Goal: Task Accomplishment & Management: Manage account settings

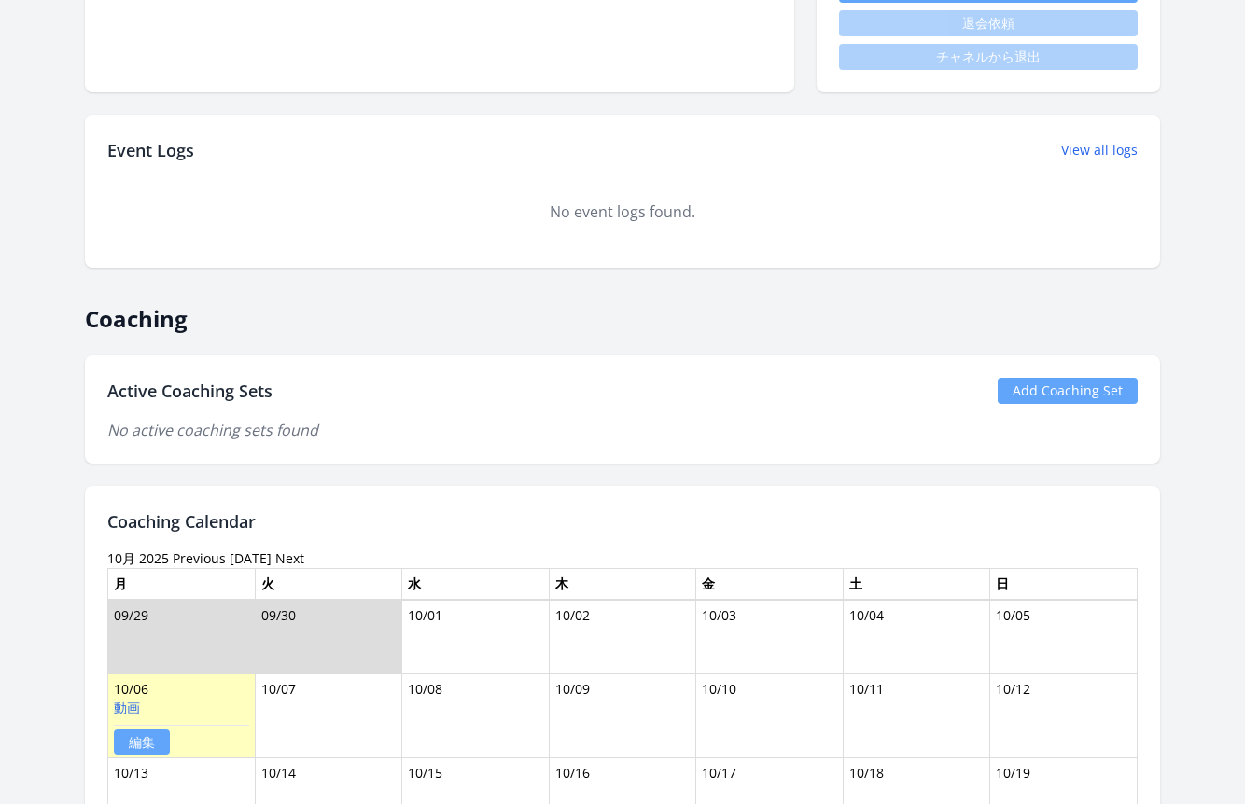
scroll to position [898, 0]
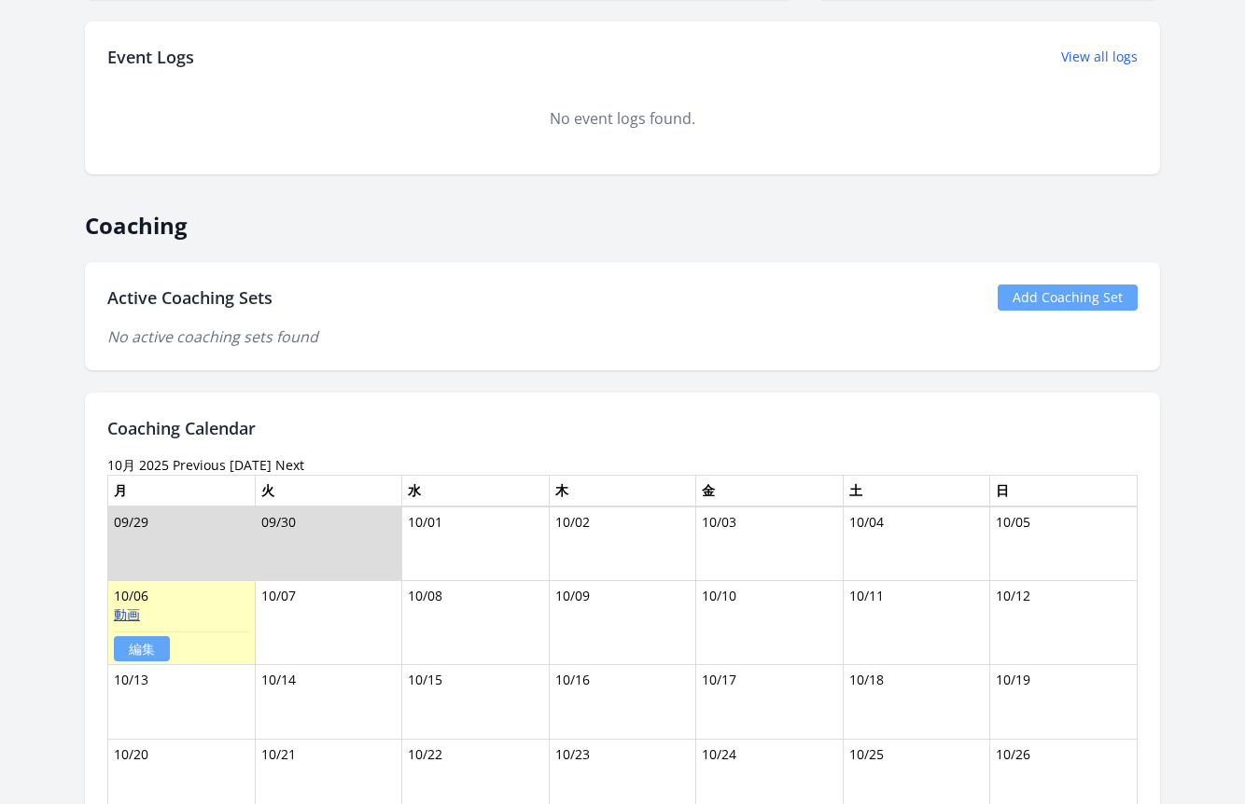
click at [135, 609] on link "動画" at bounding box center [127, 615] width 26 height 18
drag, startPoint x: 268, startPoint y: 426, endPoint x: 97, endPoint y: 419, distance: 170.9
click at [97, 419] on div "Coaching Calendar 10月 2025 Previous Today Next 月 火 水 木 金 土 日 09/29 09/30 10/01 …" at bounding box center [622, 653] width 1075 height 520
copy h2 "Coaching Calendar"
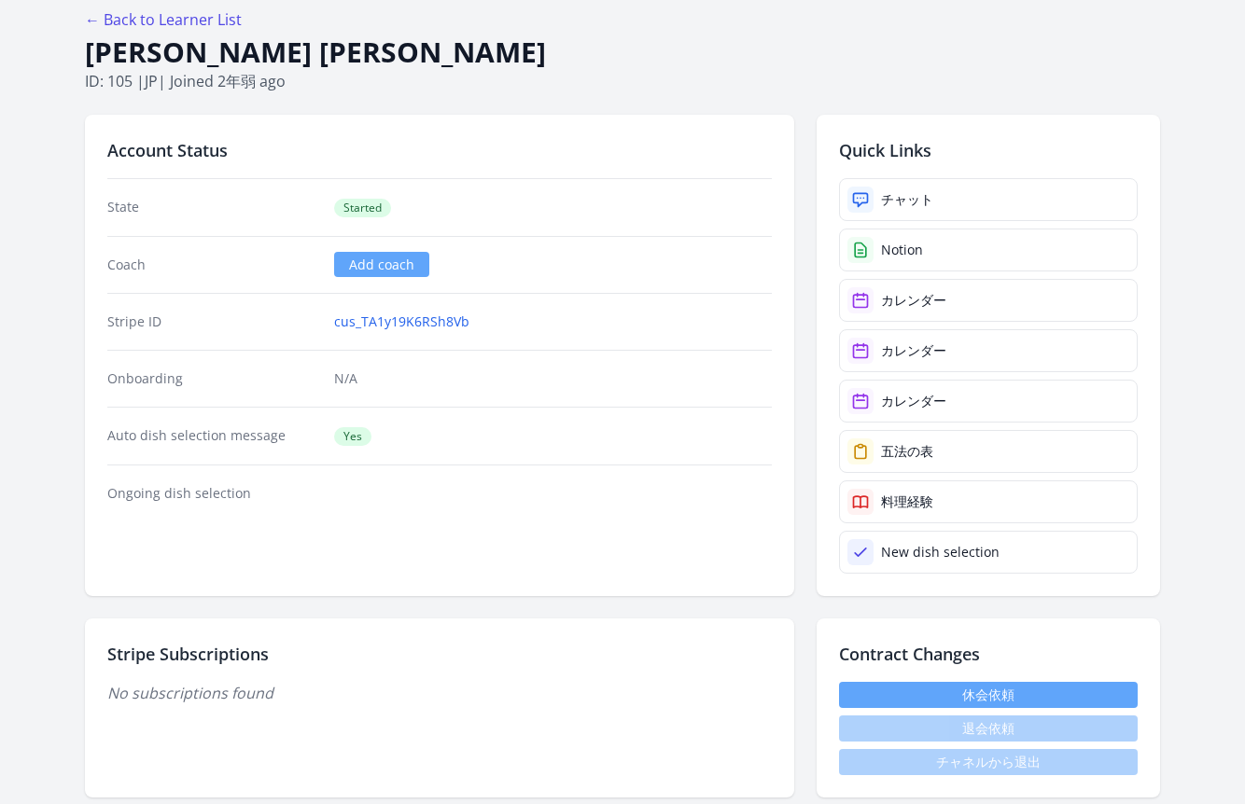
scroll to position [0, 0]
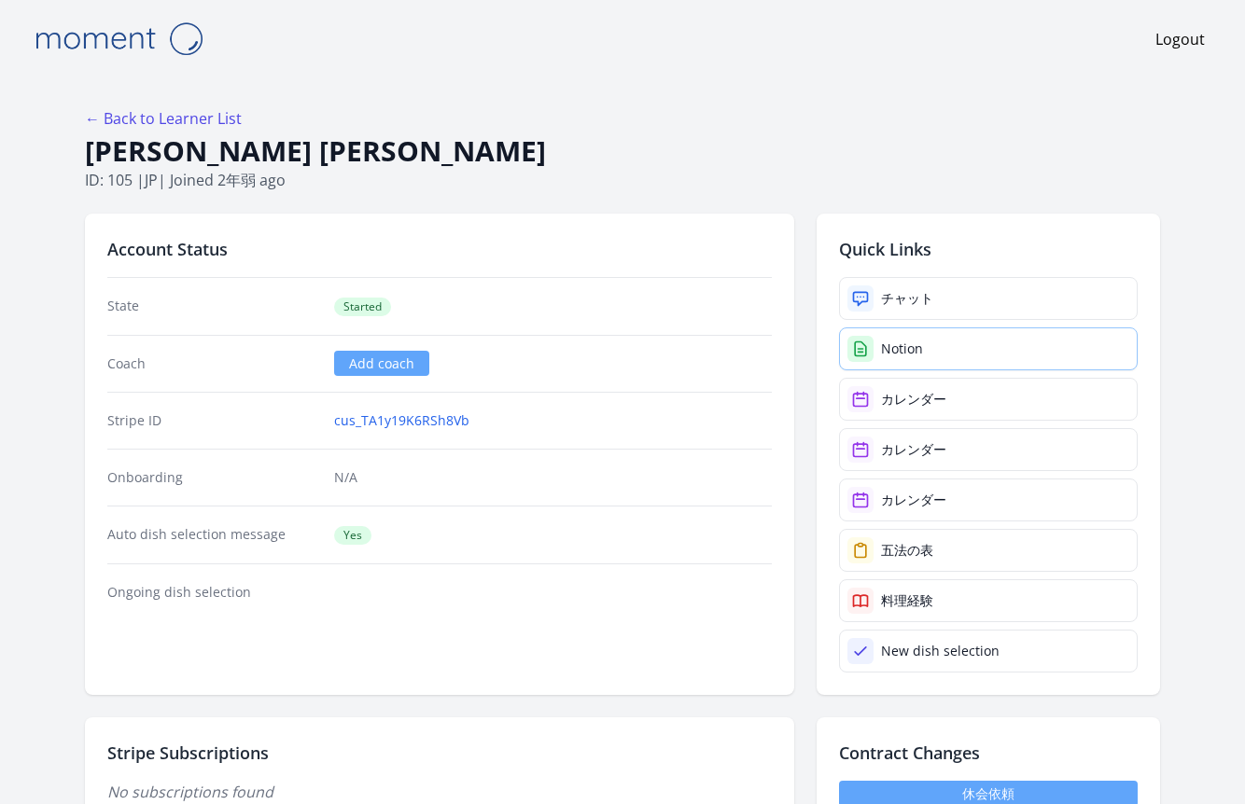
click at [895, 361] on link "Notion" at bounding box center [988, 349] width 299 height 43
click at [449, 115] on div "← Back to Learner List" at bounding box center [622, 118] width 1075 height 22
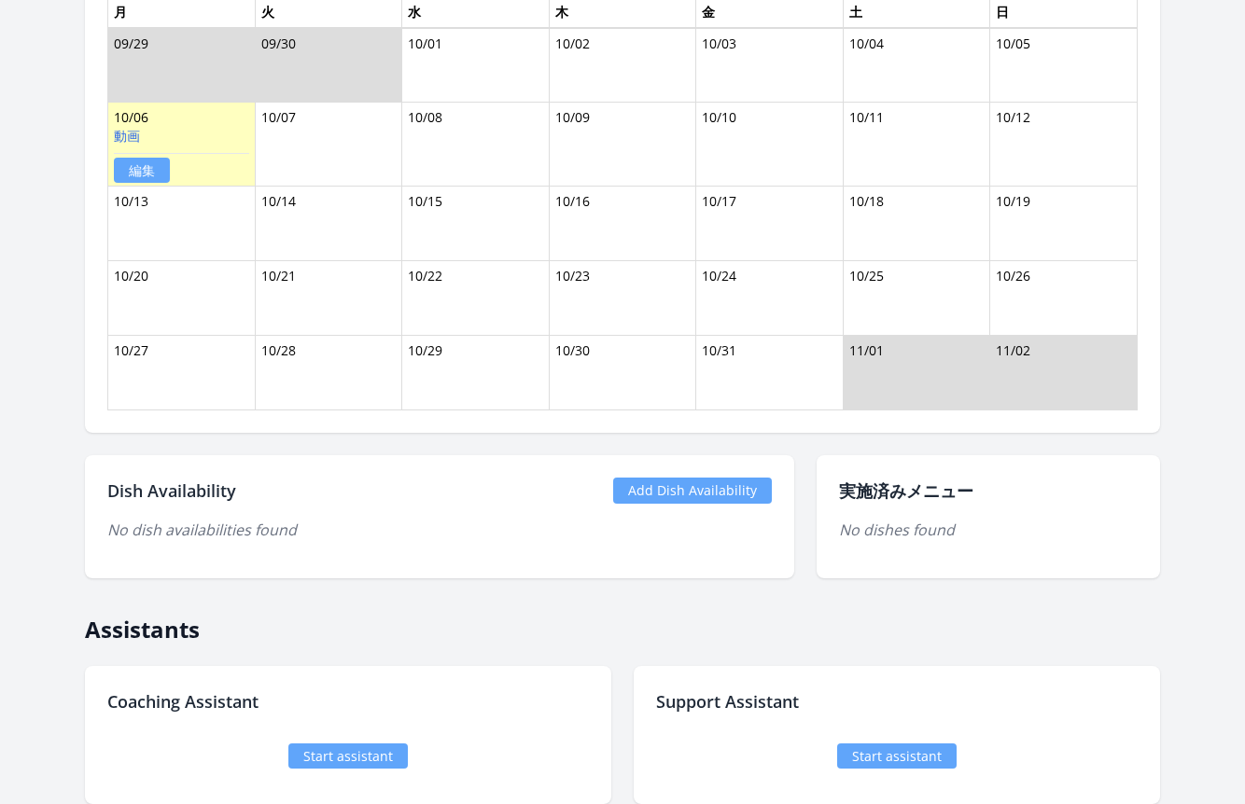
scroll to position [1537, 0]
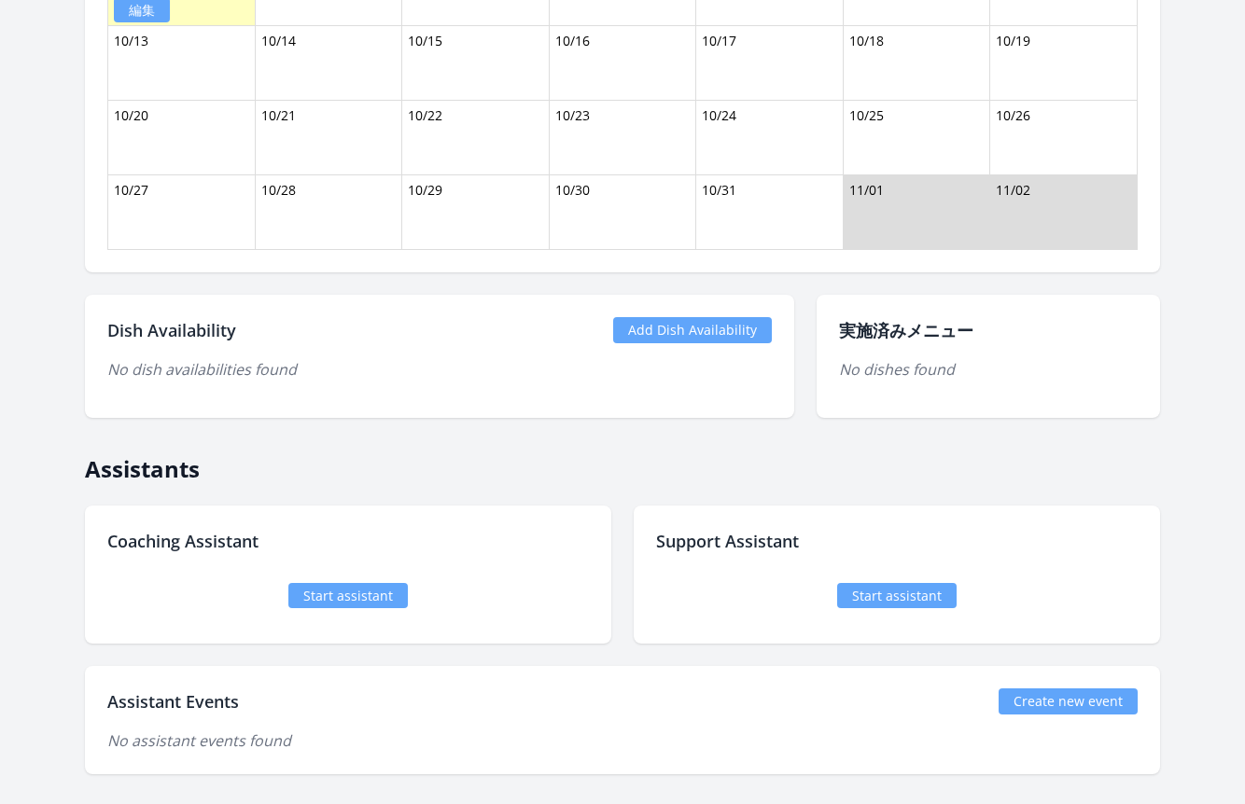
click at [713, 338] on link "Add Dish Availability" at bounding box center [692, 330] width 159 height 26
click at [673, 328] on link "Add Dish Availability" at bounding box center [692, 330] width 159 height 26
click at [648, 326] on link "Add Dish Availability" at bounding box center [692, 330] width 159 height 26
click at [649, 329] on link "Add Dish Availability" at bounding box center [692, 330] width 159 height 26
click at [666, 328] on link "Add Dish Availability" at bounding box center [692, 330] width 159 height 26
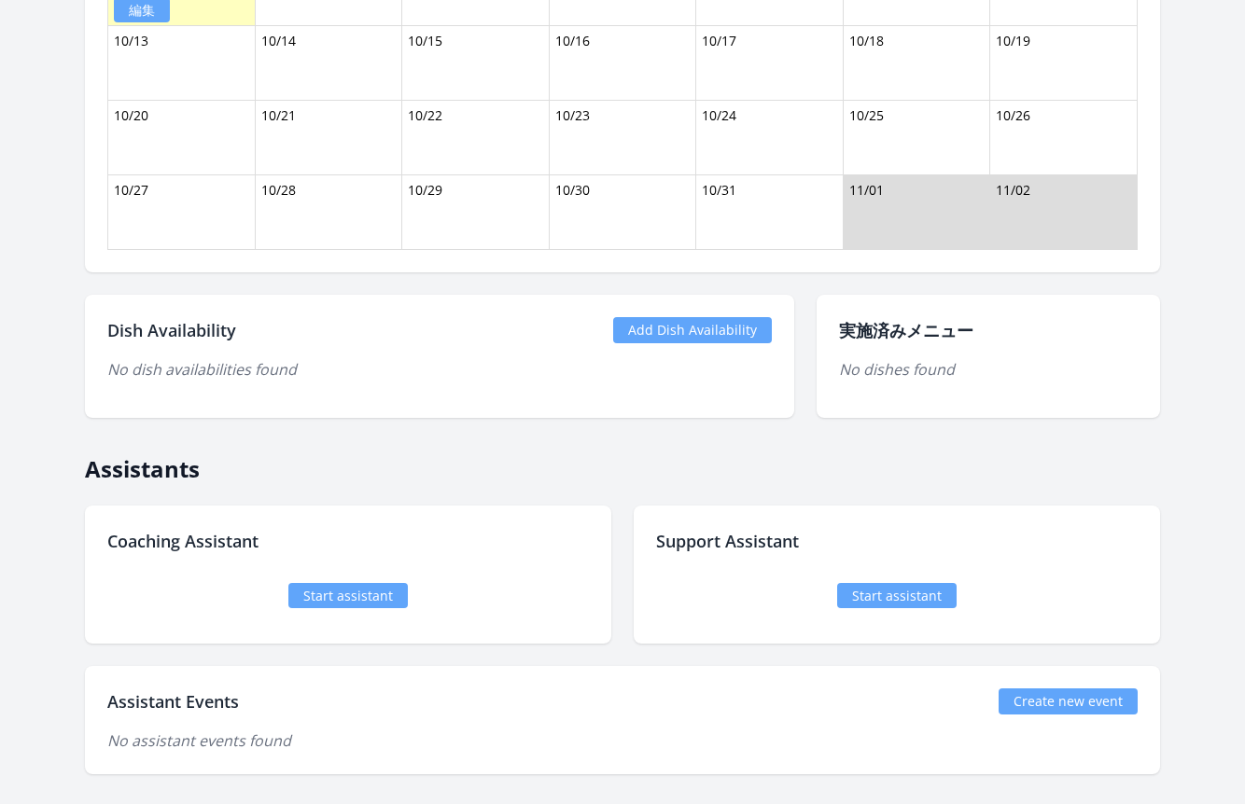
click at [634, 326] on link "Add Dish Availability" at bounding box center [692, 330] width 159 height 26
click at [635, 328] on link "Add Dish Availability" at bounding box center [692, 330] width 159 height 26
click at [635, 330] on link "Add Dish Availability" at bounding box center [692, 330] width 159 height 26
click at [675, 334] on link "Add Dish Availability" at bounding box center [692, 330] width 159 height 26
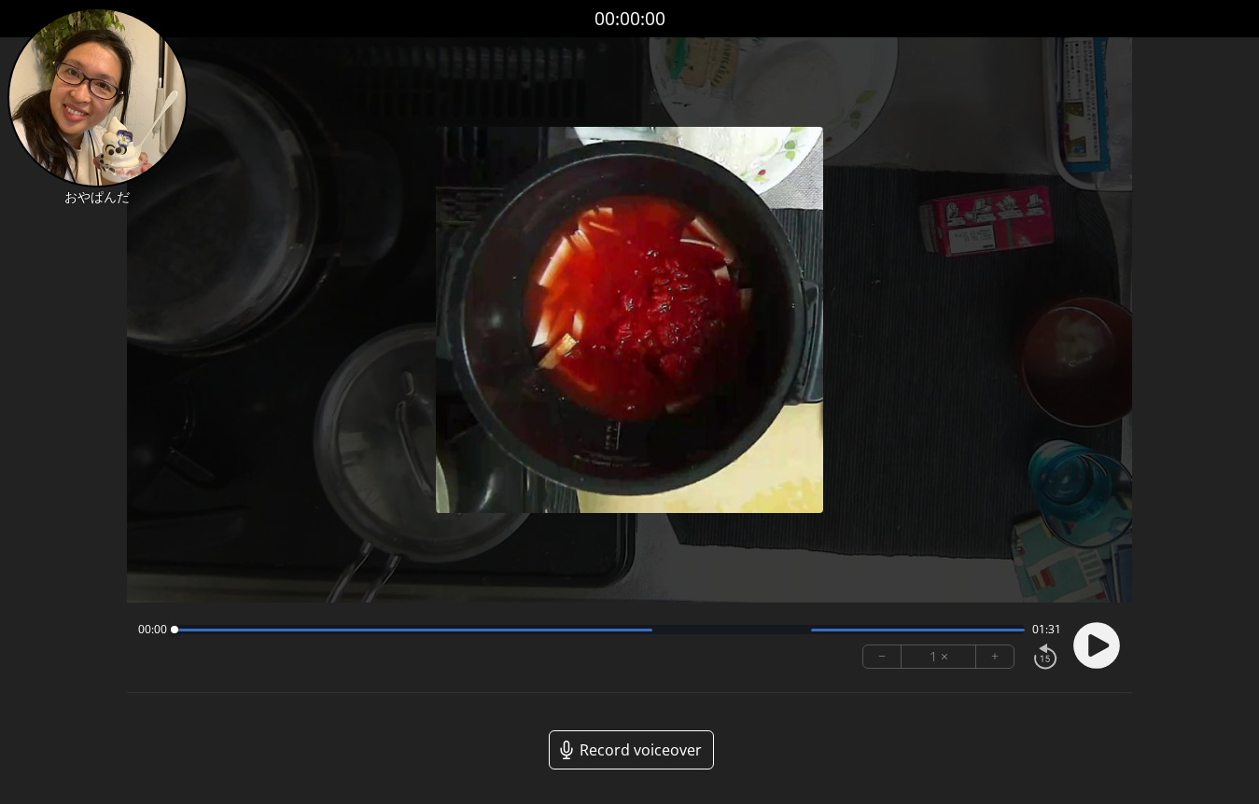
click at [1098, 656] on circle at bounding box center [1096, 645] width 47 height 47
click at [990, 658] on button "+" at bounding box center [994, 657] width 37 height 22
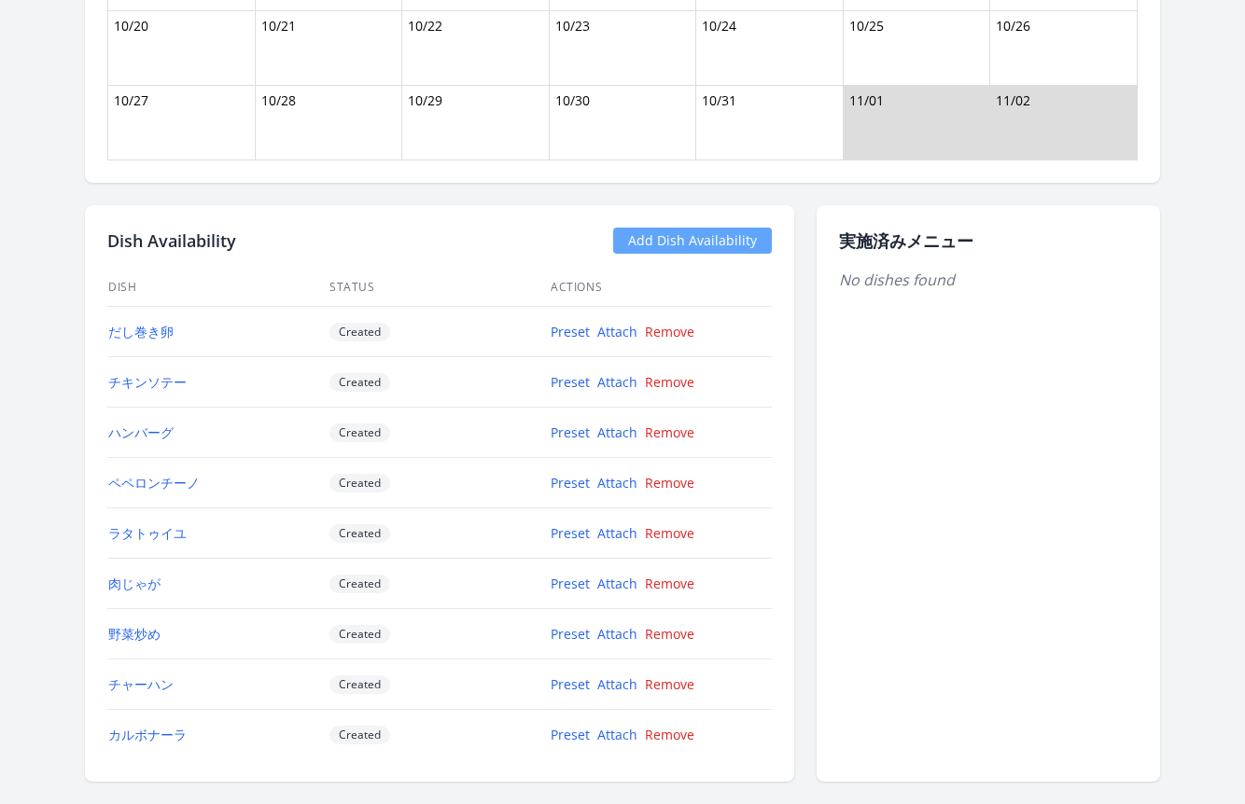
scroll to position [1657, 0]
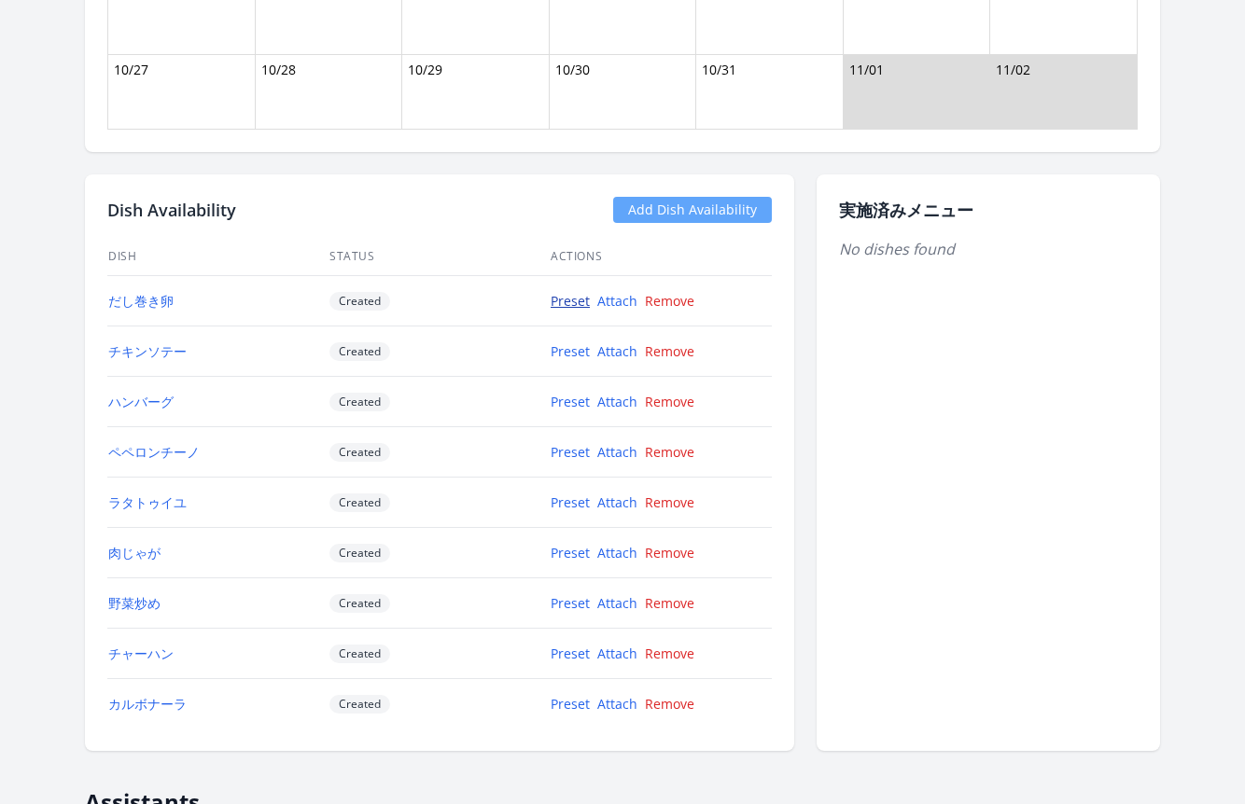
click at [562, 297] on link "Preset" at bounding box center [570, 301] width 39 height 18
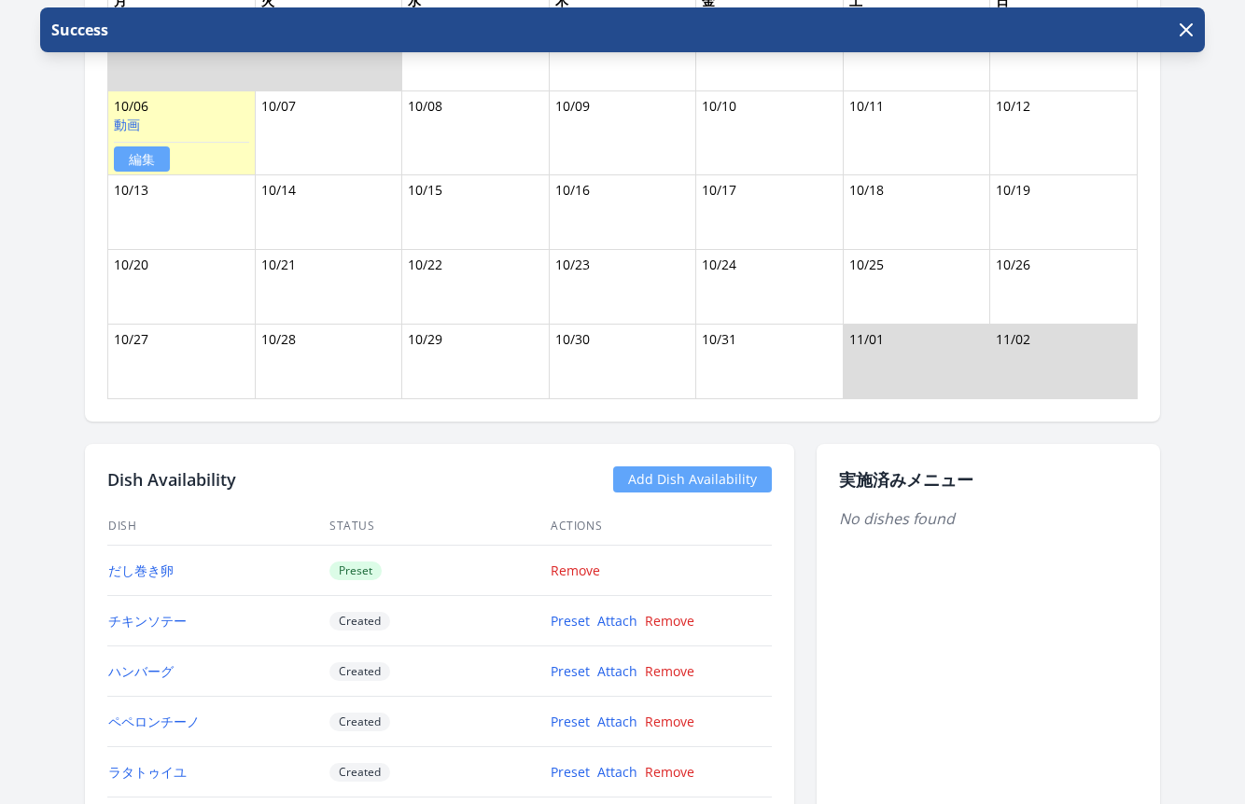
scroll to position [1605, 0]
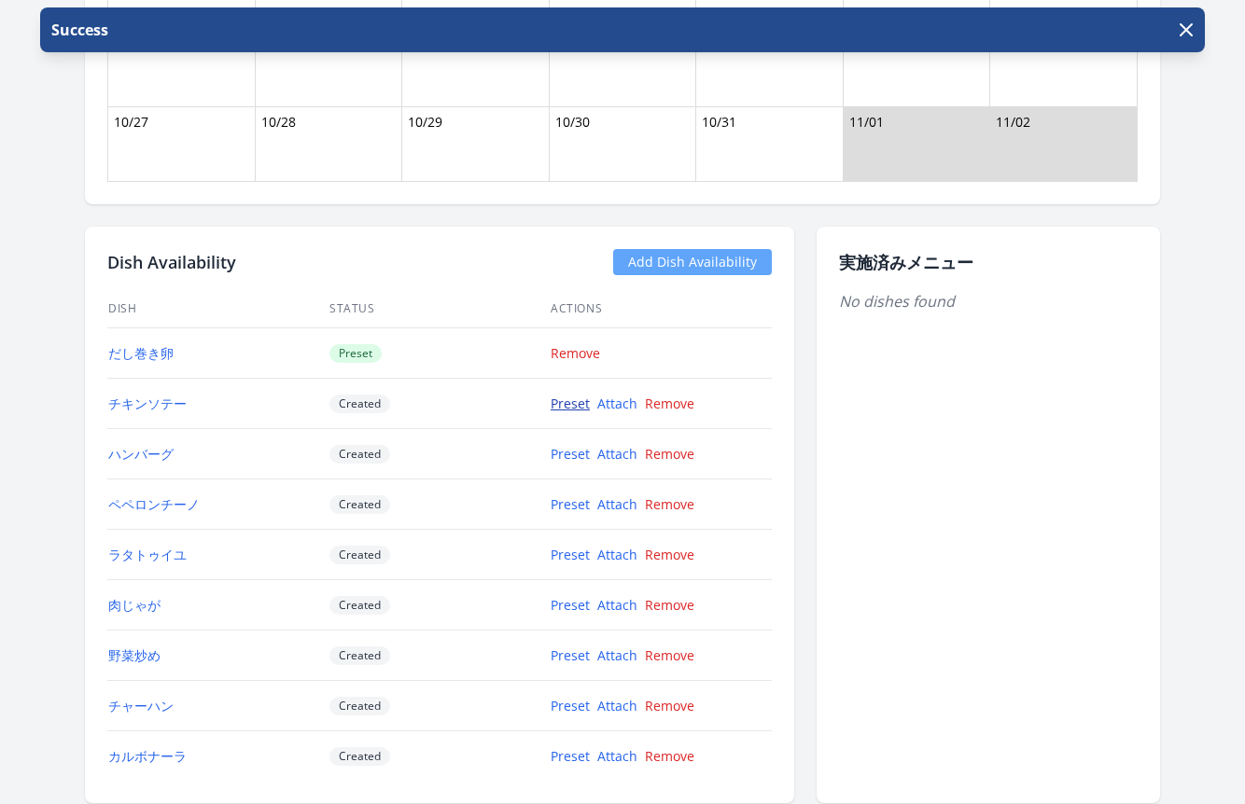
click at [577, 399] on link "Preset" at bounding box center [570, 404] width 39 height 18
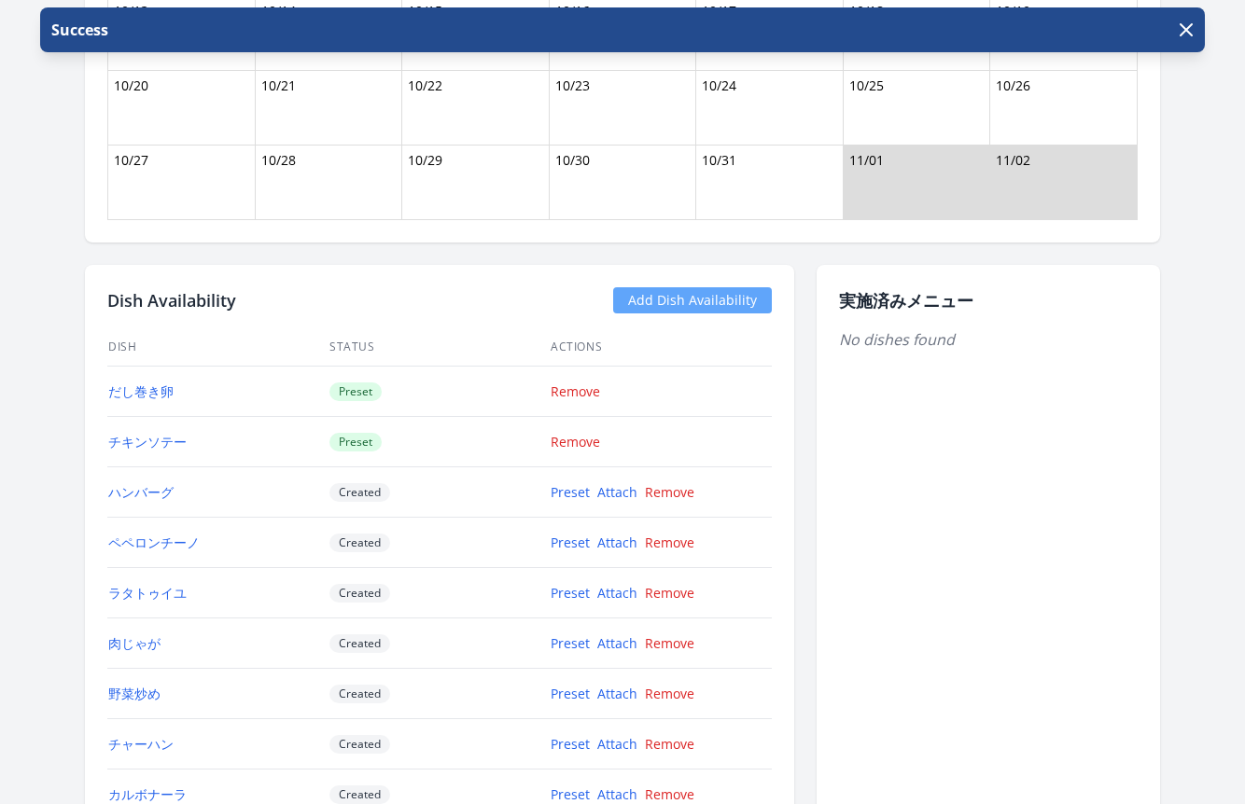
scroll to position [1928, 0]
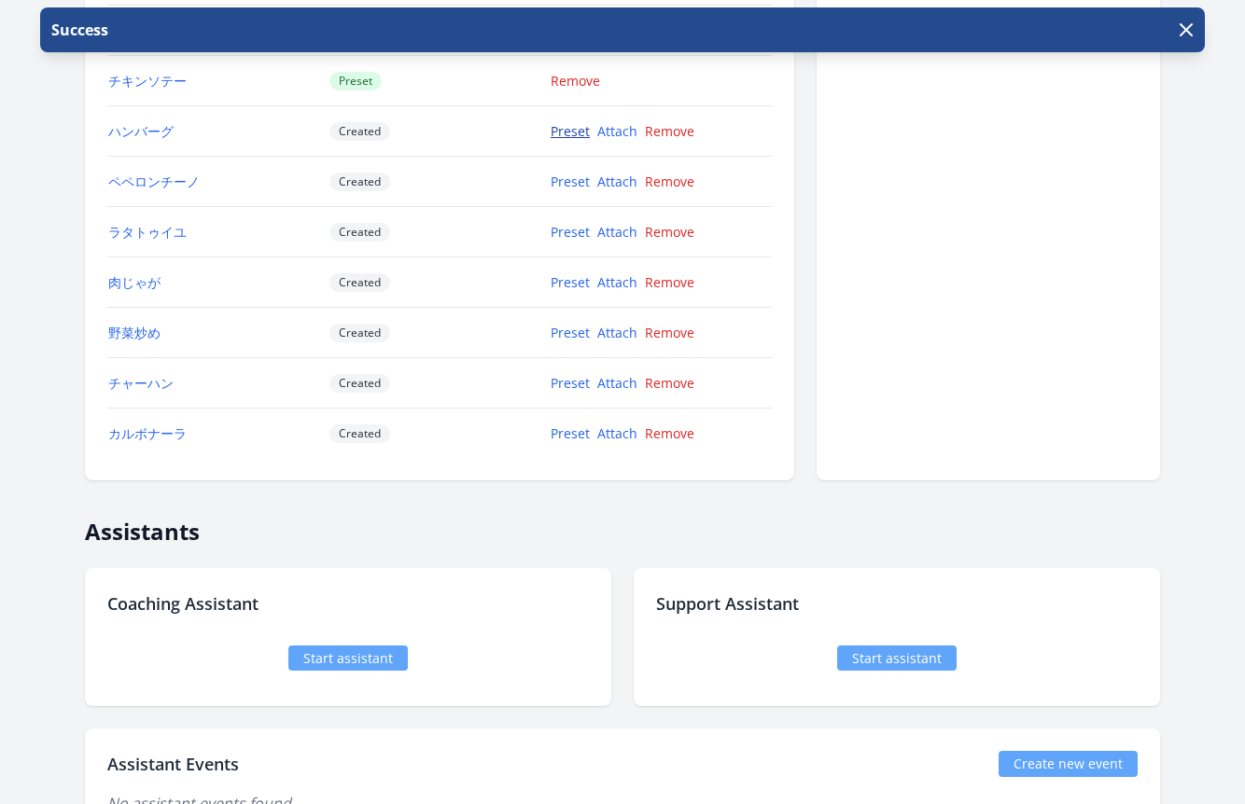
click at [568, 133] on link "Preset" at bounding box center [570, 131] width 39 height 18
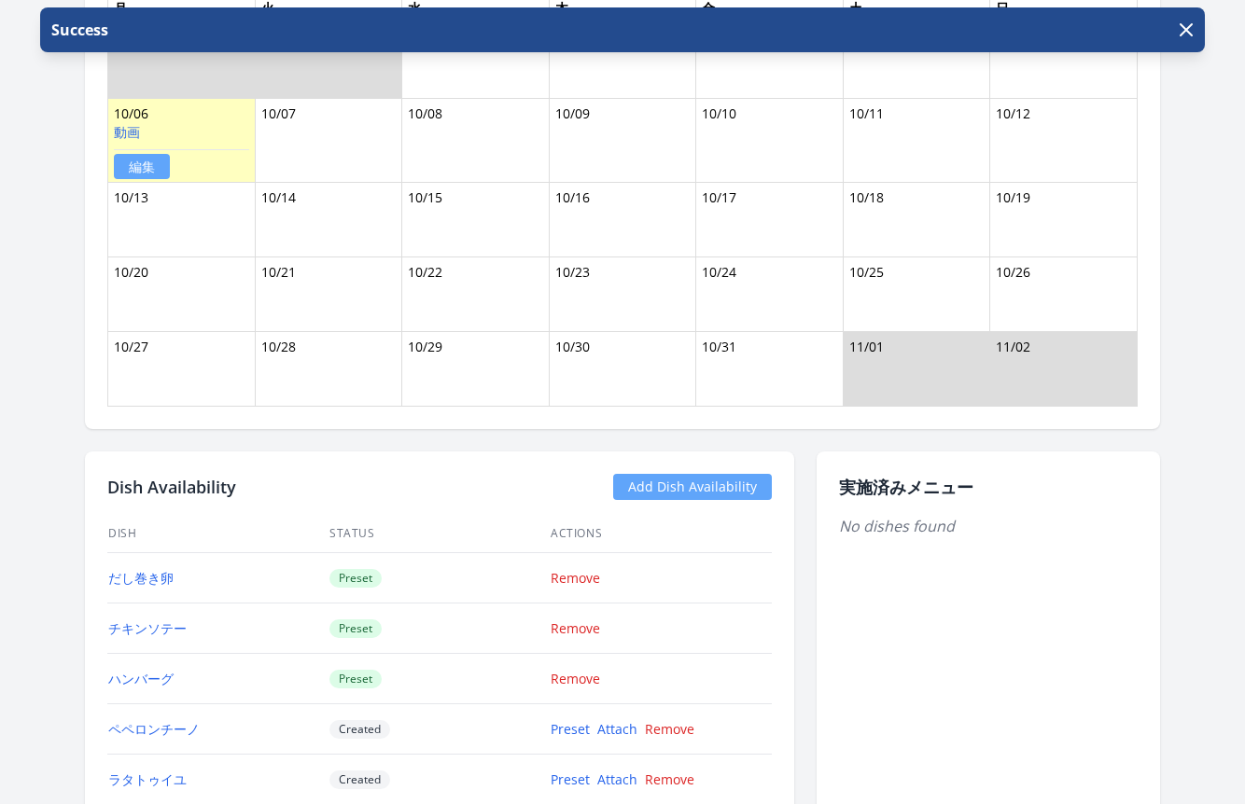
scroll to position [1594, 0]
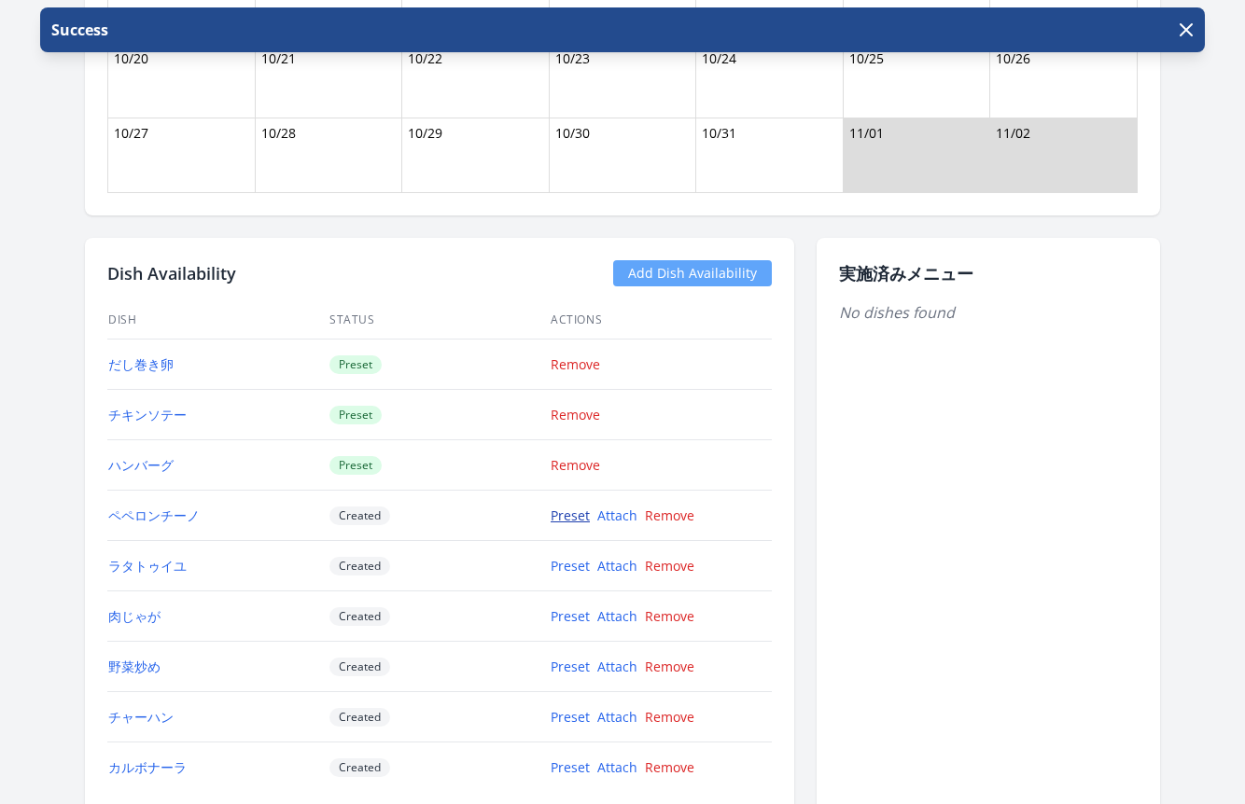
click at [563, 518] on link "Preset" at bounding box center [570, 516] width 39 height 18
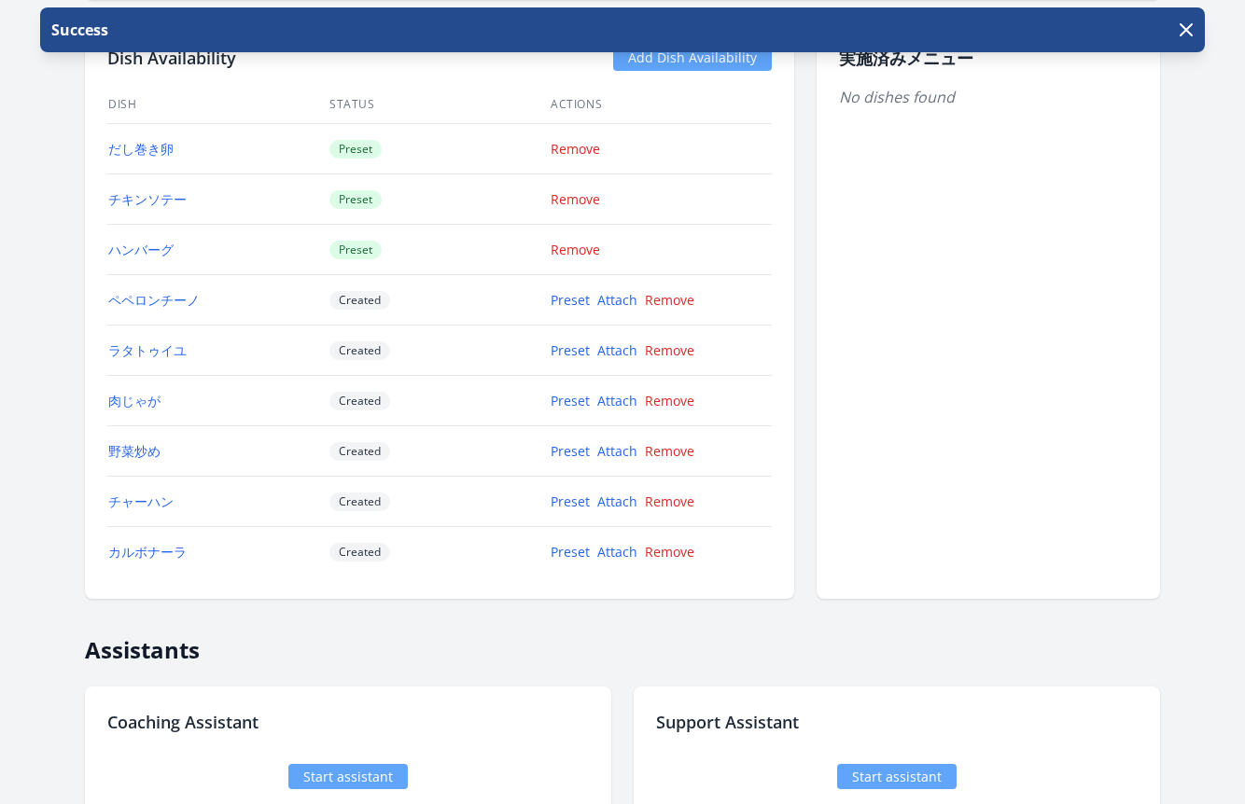
scroll to position [1990, 0]
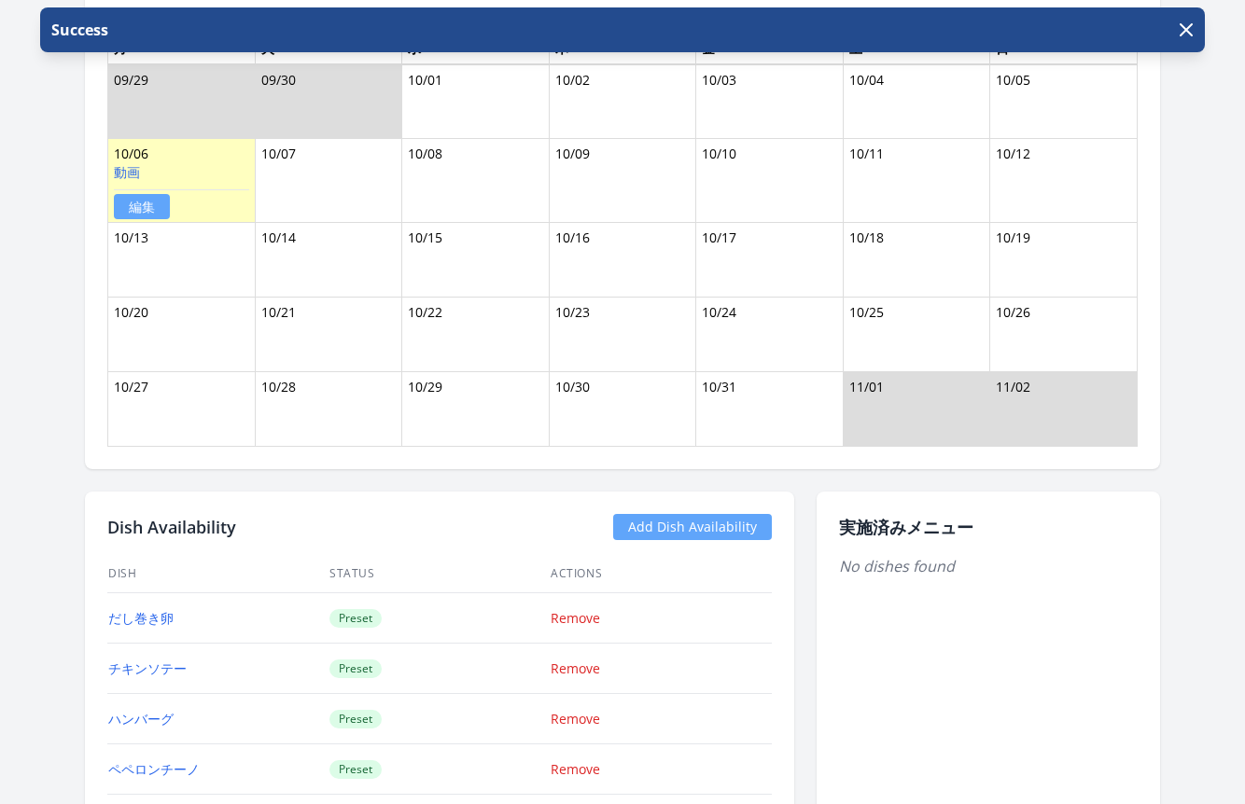
scroll to position [1562, 0]
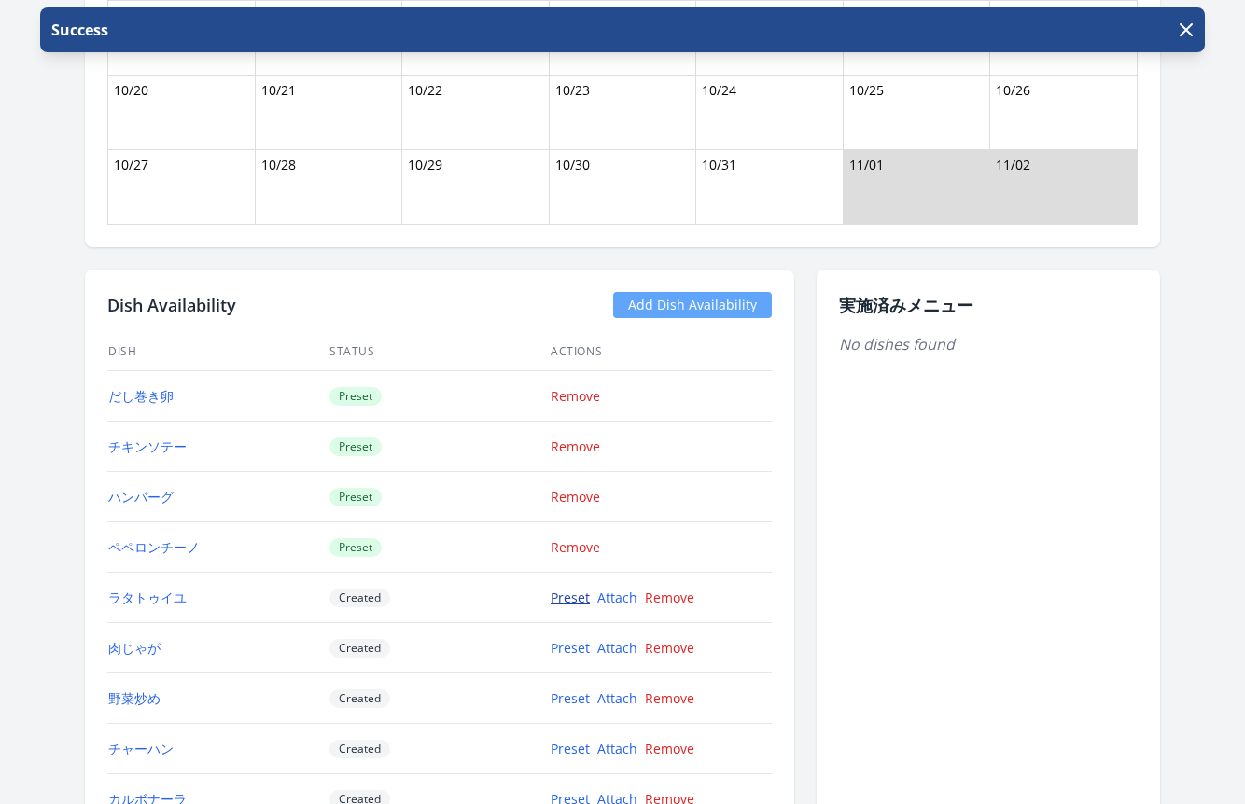
click at [554, 599] on link "Preset" at bounding box center [570, 598] width 39 height 18
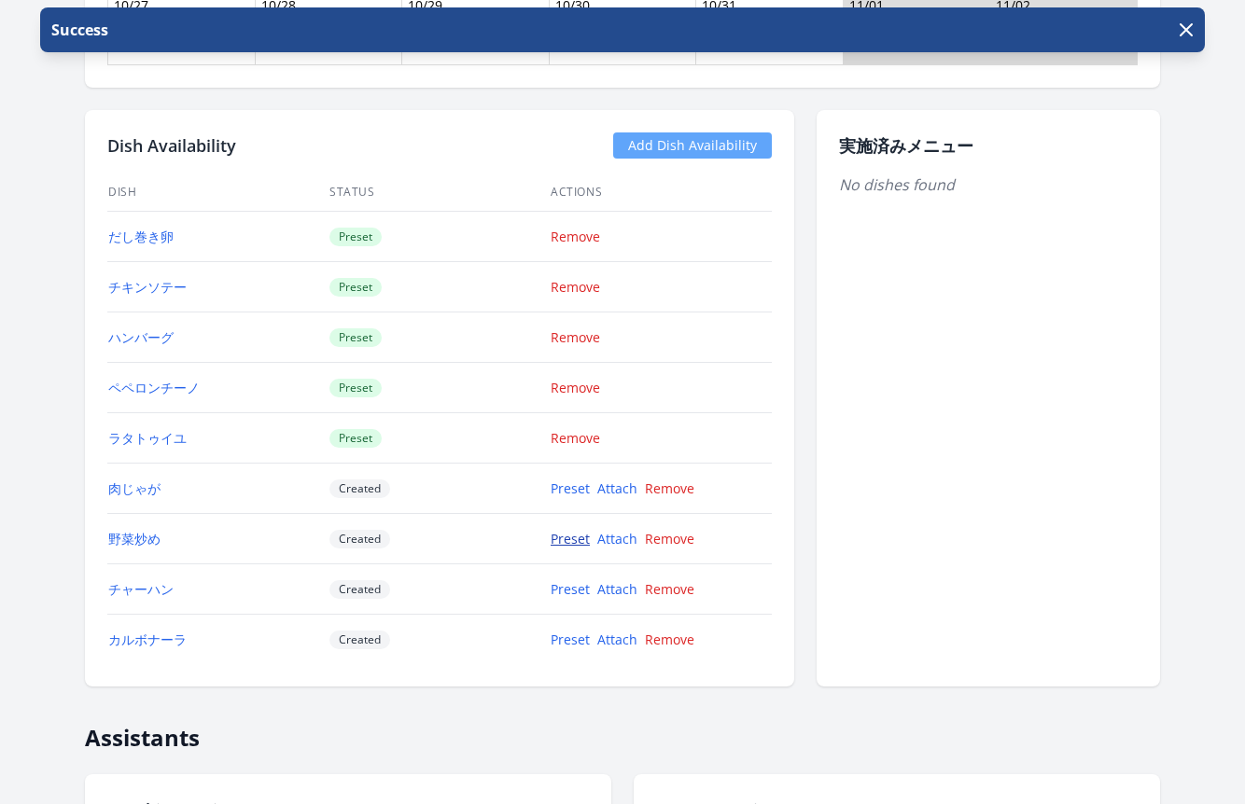
scroll to position [1812, 0]
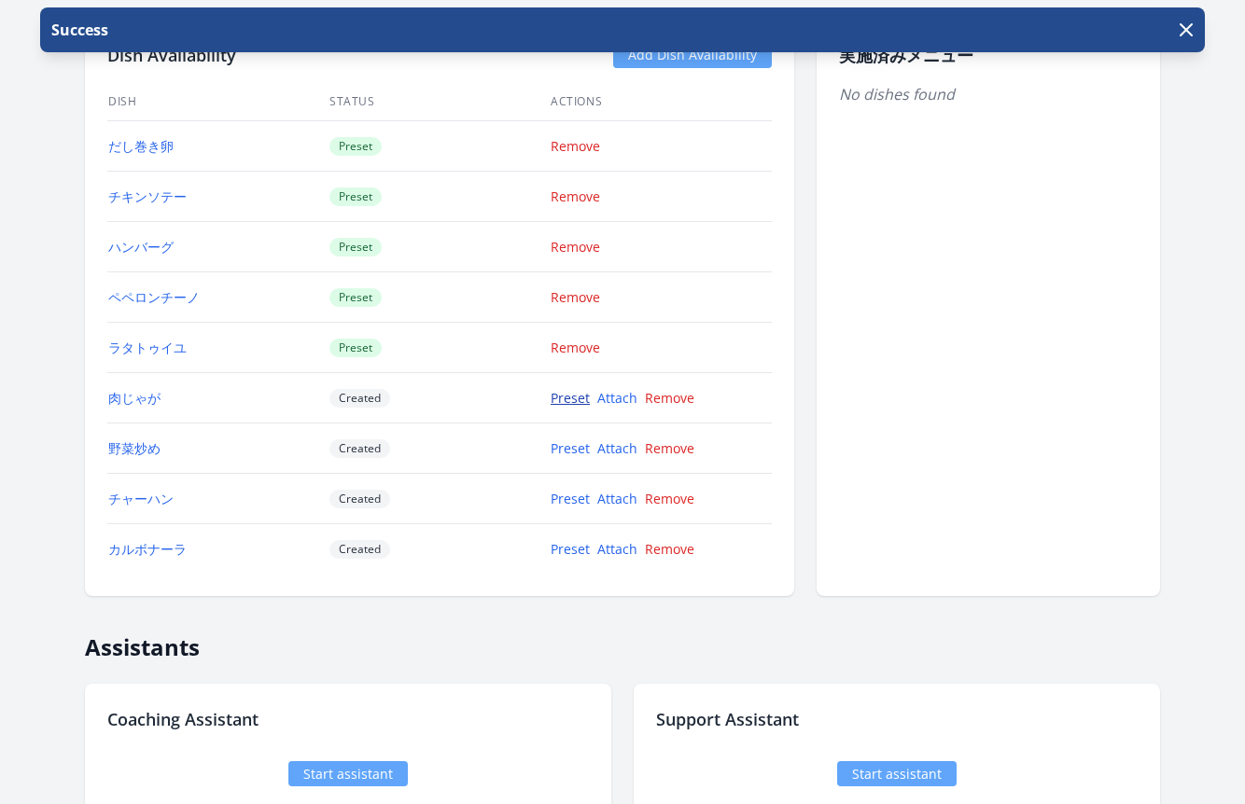
click at [572, 399] on link "Preset" at bounding box center [570, 398] width 39 height 18
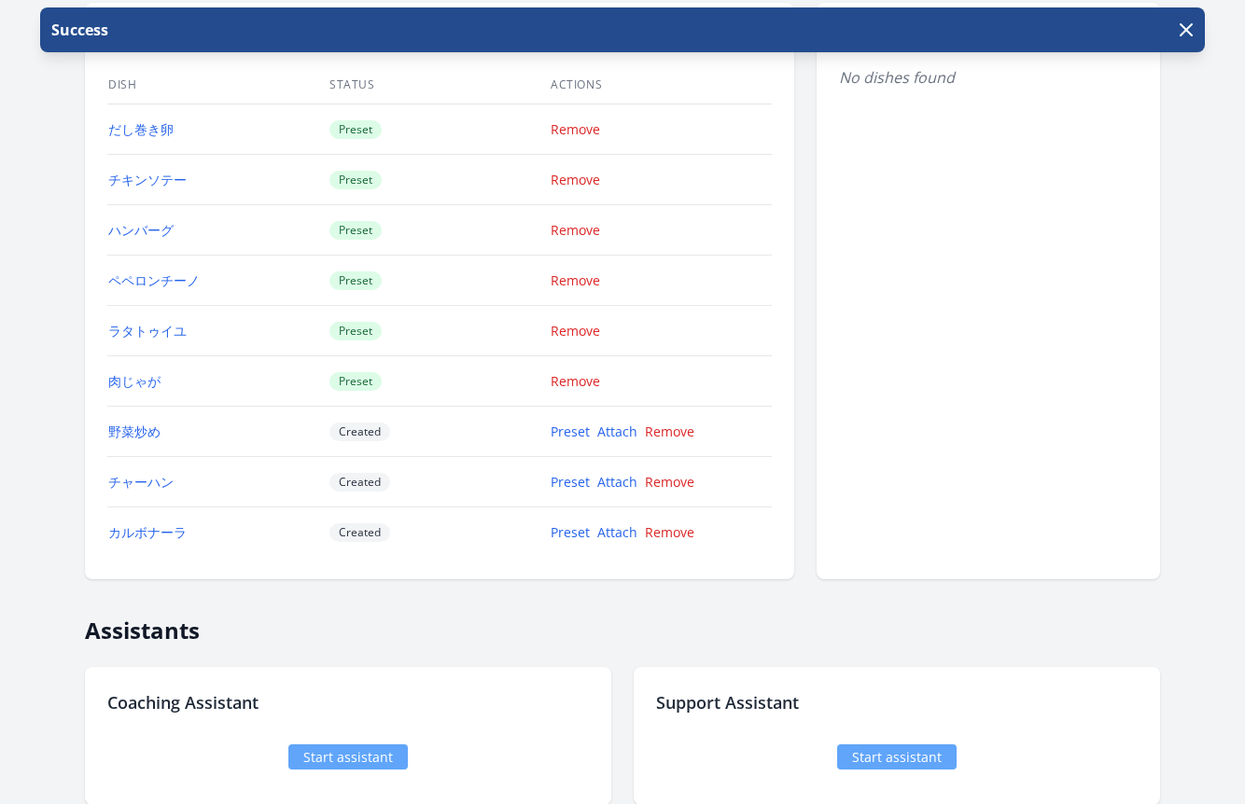
scroll to position [1840, 0]
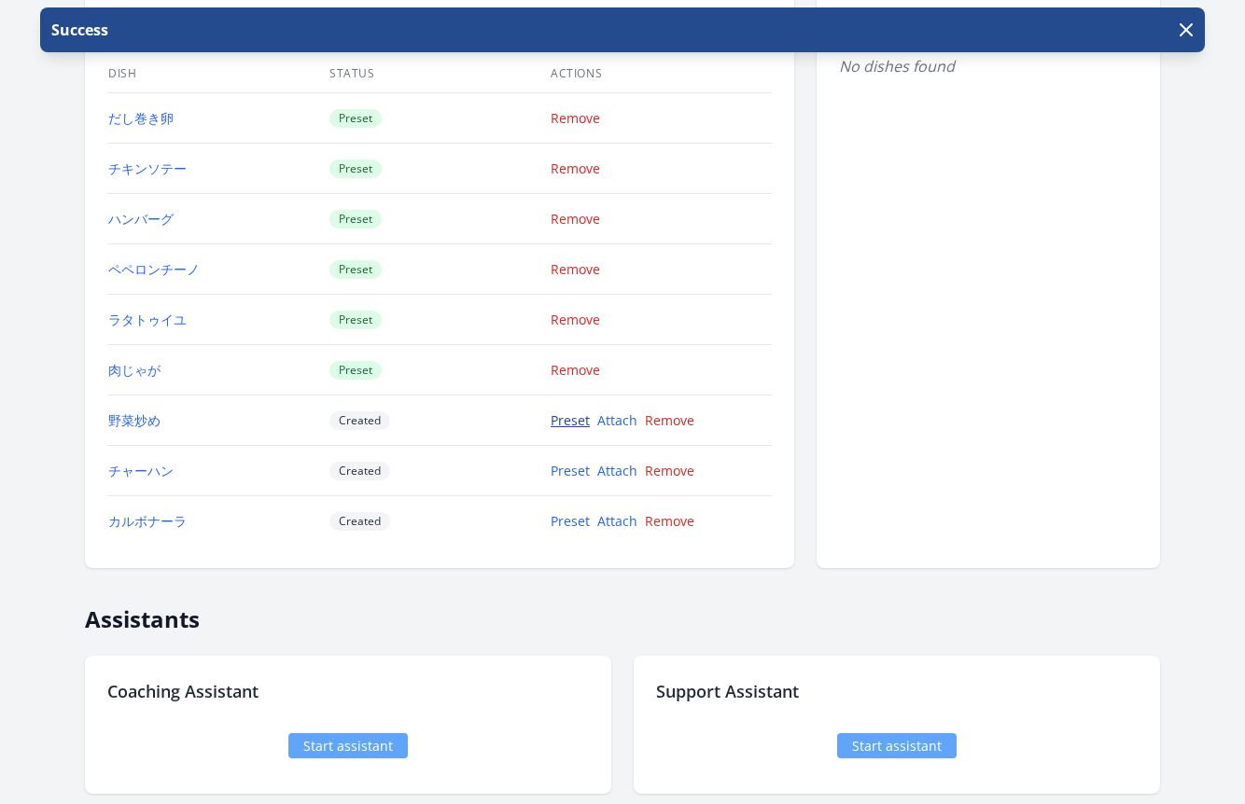
click at [576, 425] on link "Preset" at bounding box center [570, 421] width 39 height 18
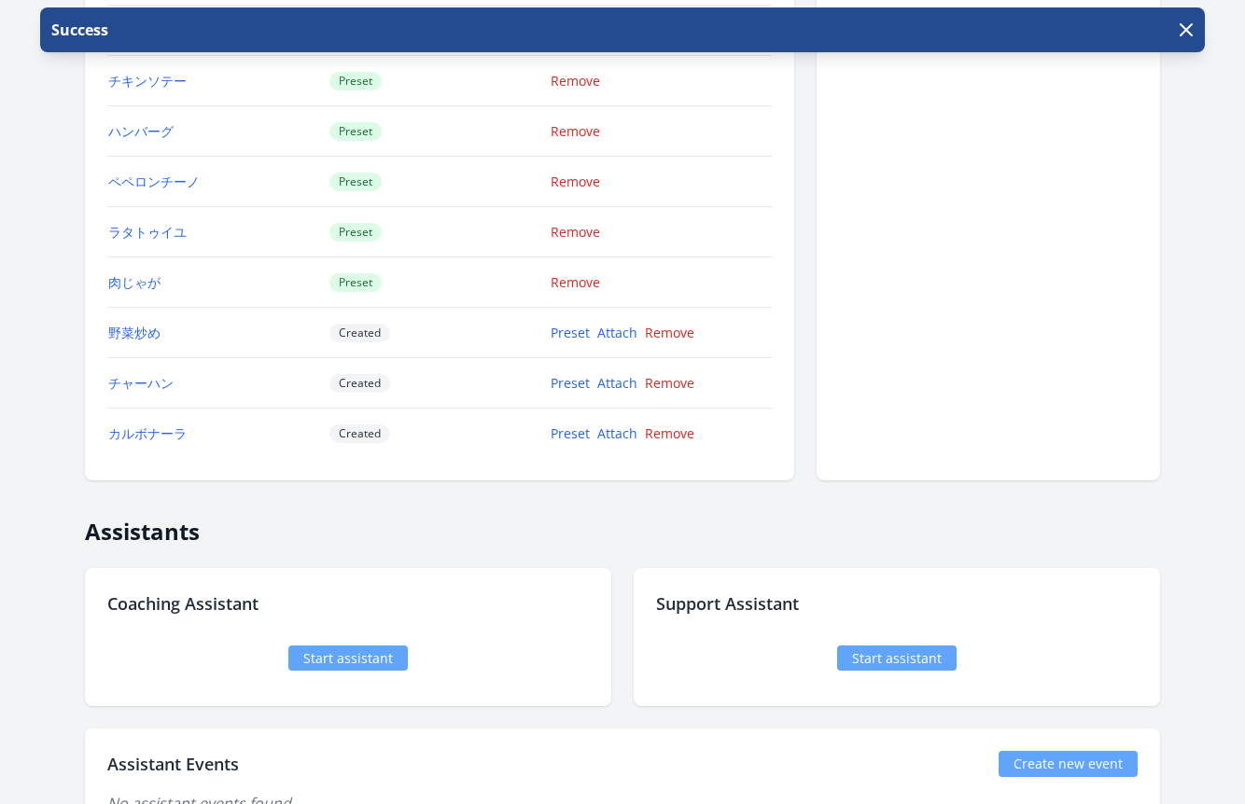
scroll to position [1990, 0]
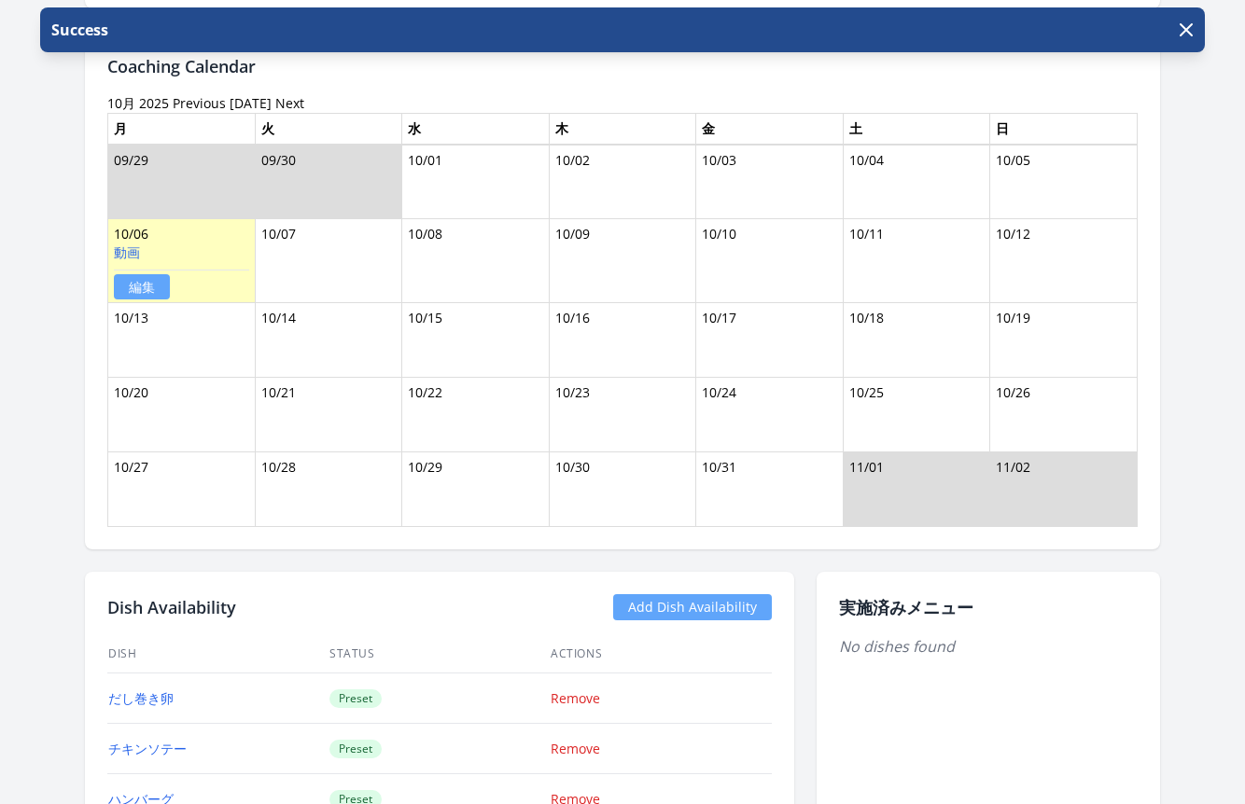
scroll to position [1855, 0]
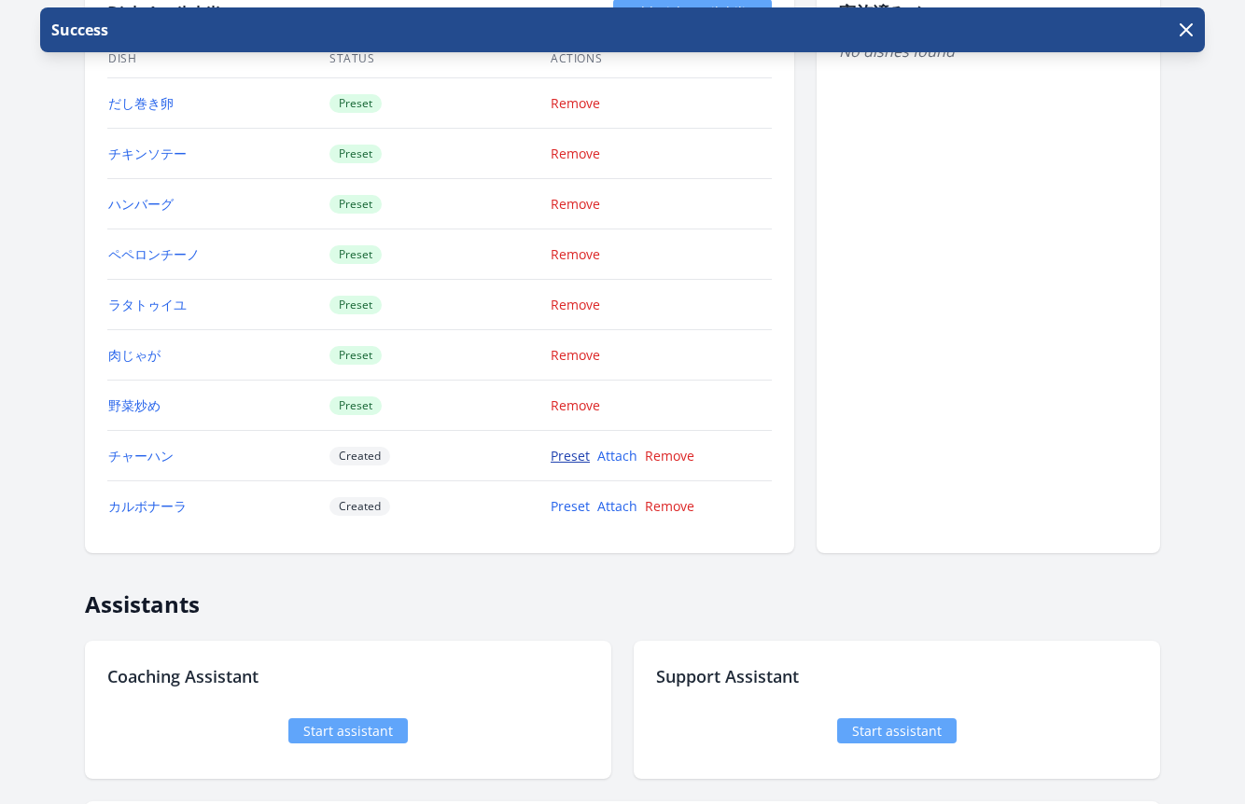
click at [568, 463] on link "Preset" at bounding box center [570, 456] width 39 height 18
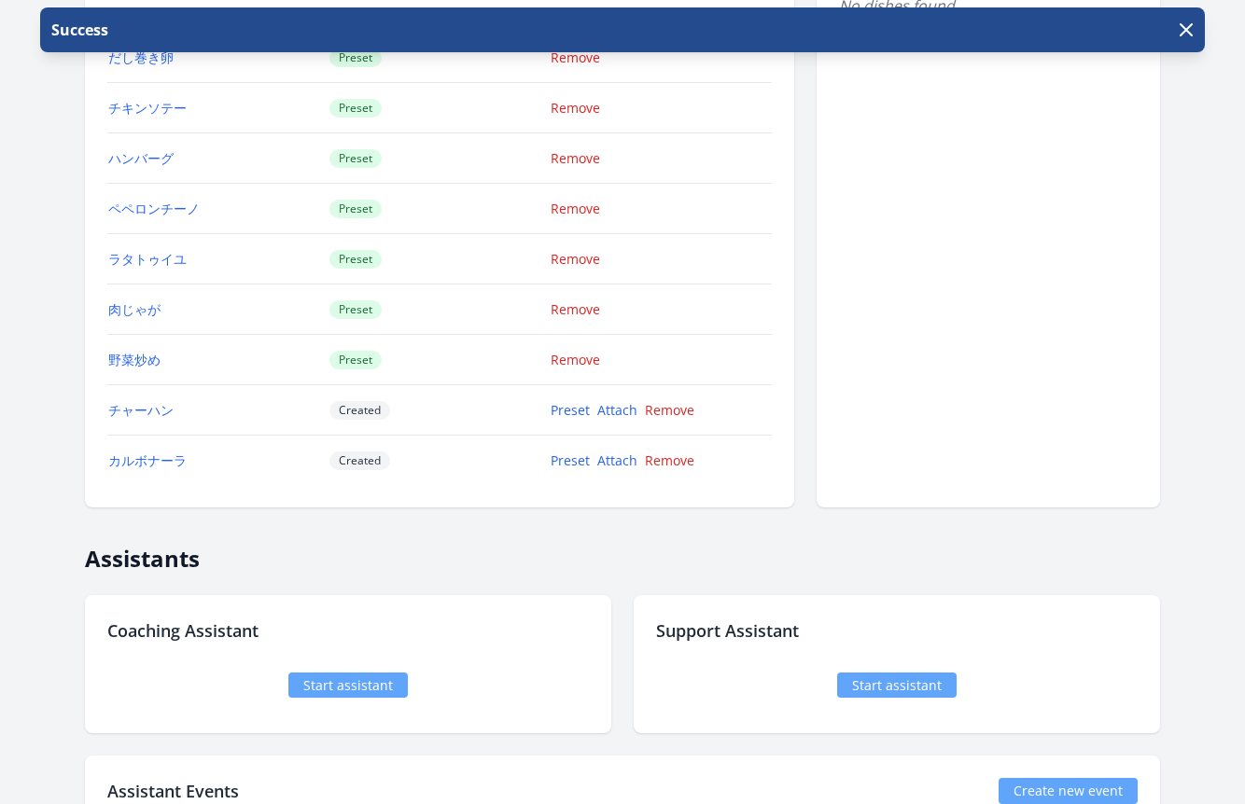
scroll to position [1990, 0]
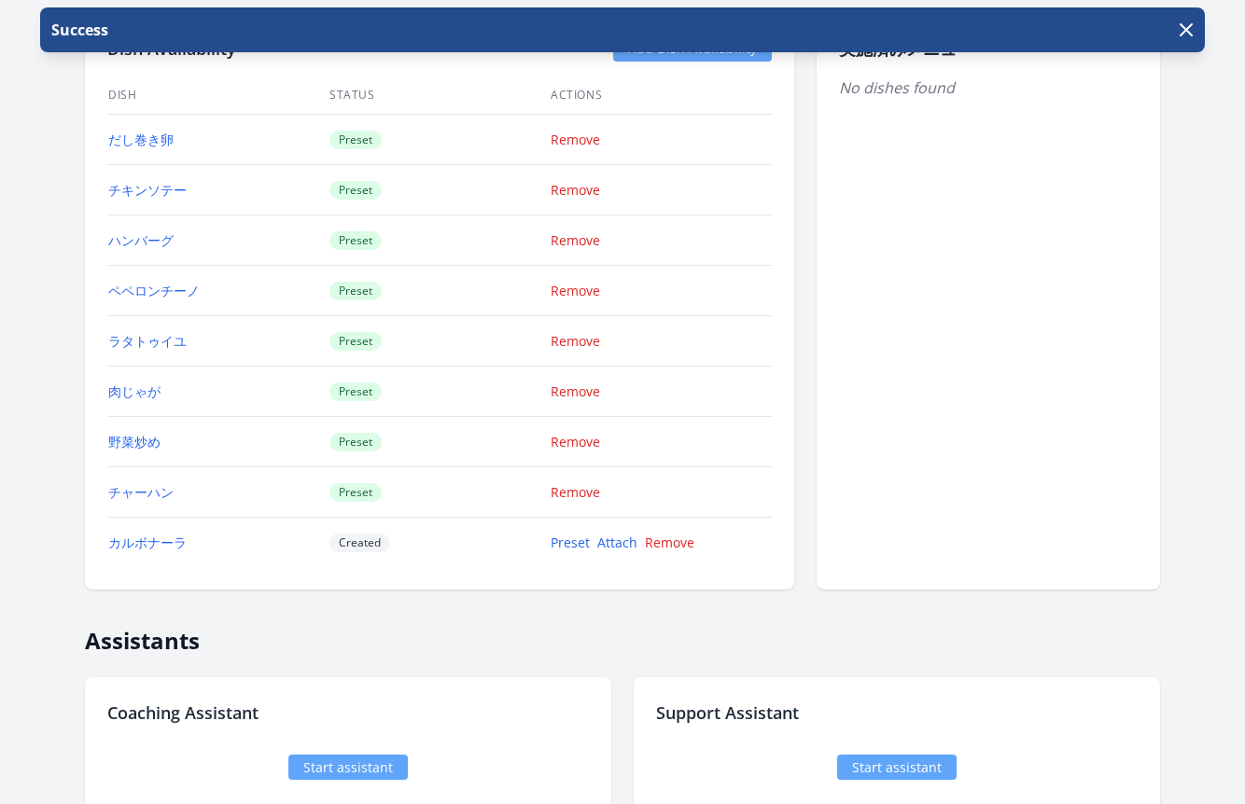
scroll to position [1990, 0]
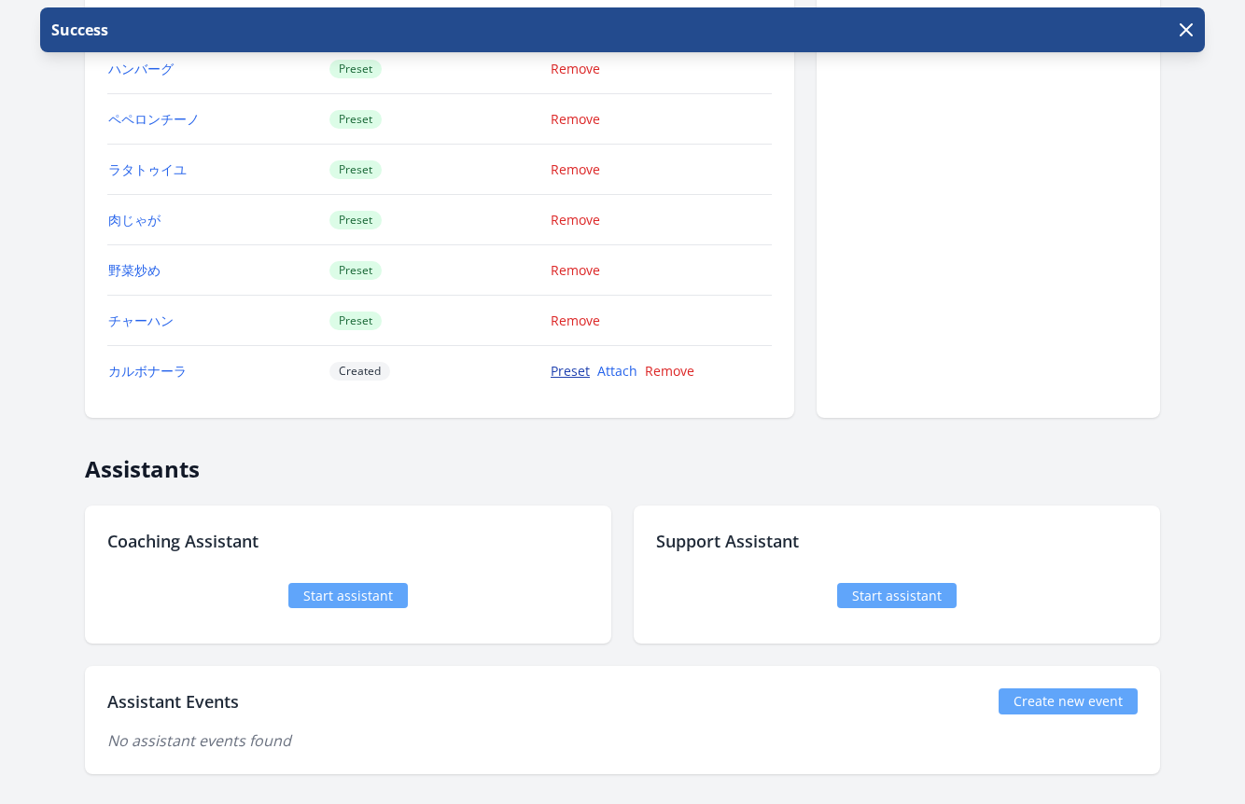
click at [574, 374] on link "Preset" at bounding box center [570, 371] width 39 height 18
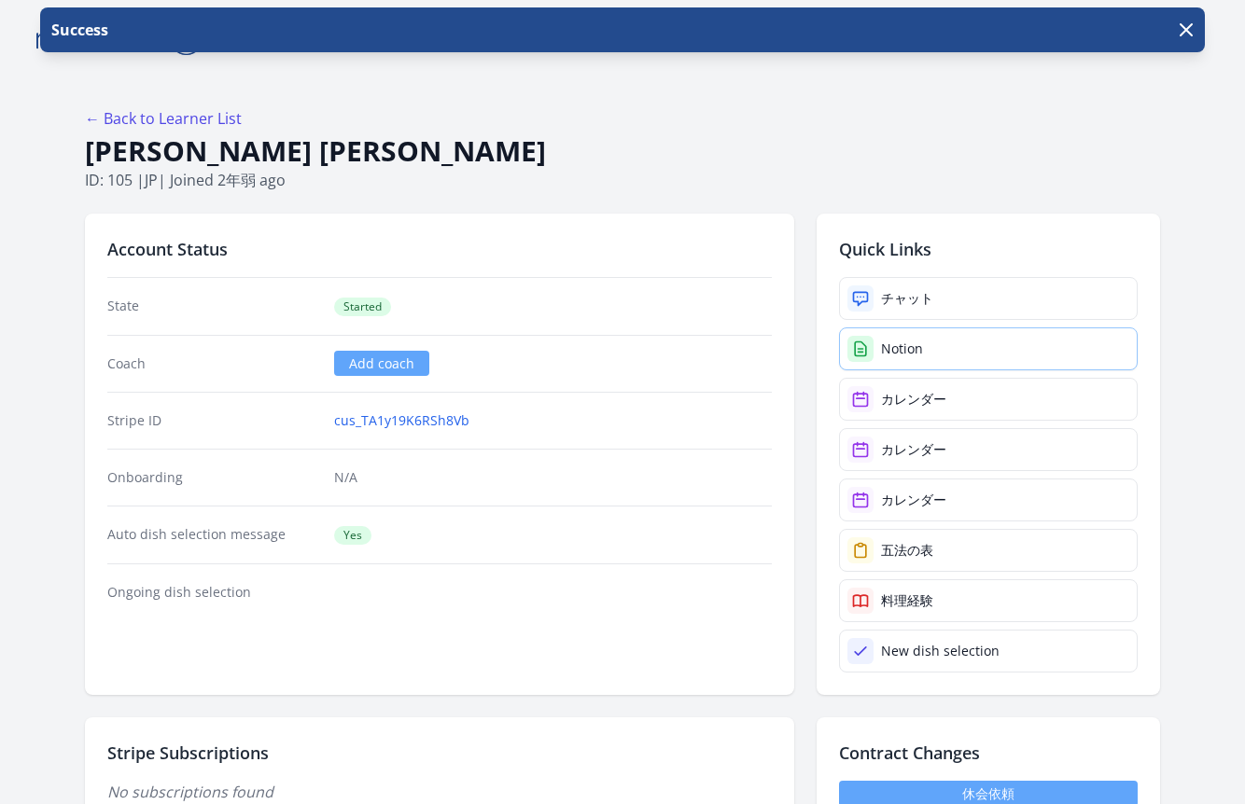
click at [901, 355] on div "Notion" at bounding box center [902, 349] width 42 height 19
click at [905, 304] on div "チャット" at bounding box center [907, 298] width 52 height 19
click at [862, 303] on icon at bounding box center [860, 298] width 19 height 19
drag, startPoint x: 314, startPoint y: 144, endPoint x: 73, endPoint y: 146, distance: 241.7
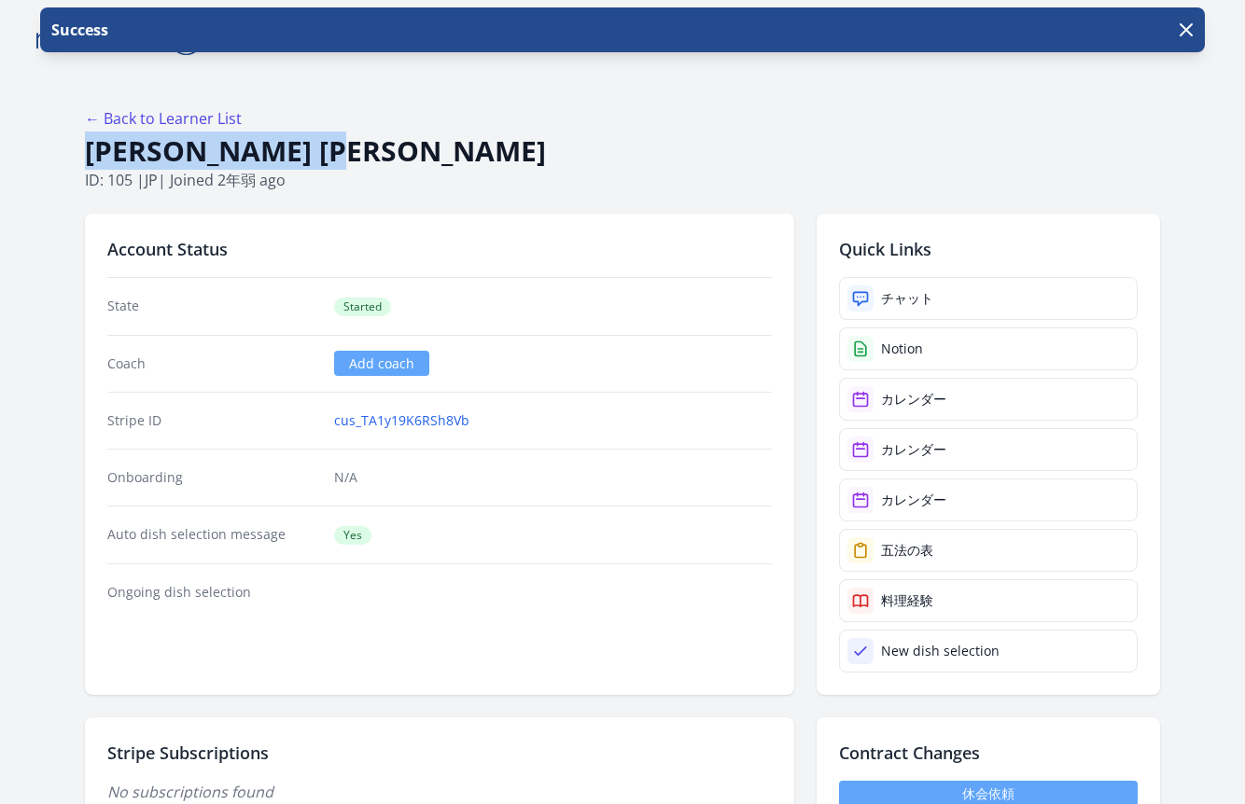
copy h1 "[PERSON_NAME] [PERSON_NAME]"
